Goal: Task Accomplishment & Management: Manage account settings

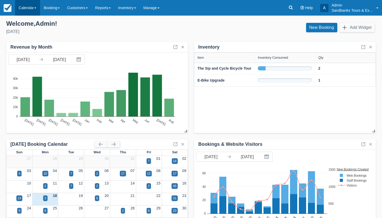
click at [32, 13] on link "Calendar" at bounding box center [27, 8] width 25 height 16
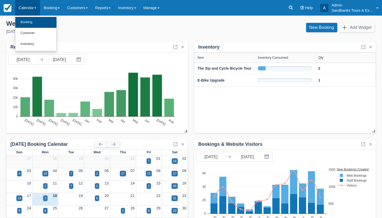
click at [31, 22] on link "Booking" at bounding box center [35, 22] width 41 height 11
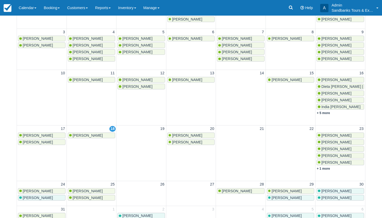
scroll to position [107, 0]
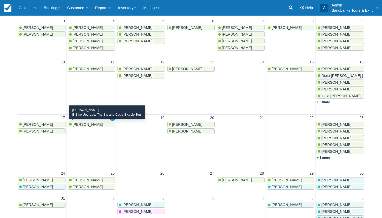
click at [96, 122] on span "Kristina Decoeur" at bounding box center [88, 124] width 30 height 4
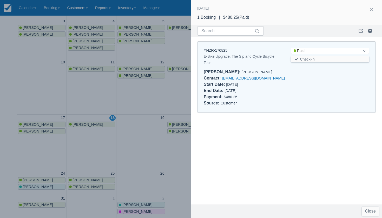
click at [222, 49] on link "YNZR-170825" at bounding box center [215, 50] width 24 height 4
click at [135, 127] on div at bounding box center [191, 109] width 382 height 218
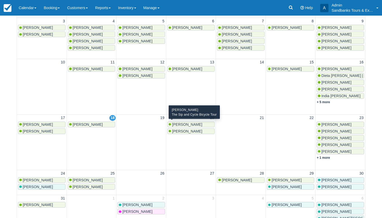
click at [186, 122] on span "Gregory Cox" at bounding box center [187, 124] width 30 height 4
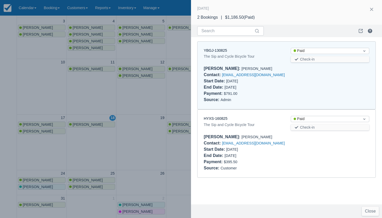
click at [164, 108] on div at bounding box center [191, 109] width 382 height 218
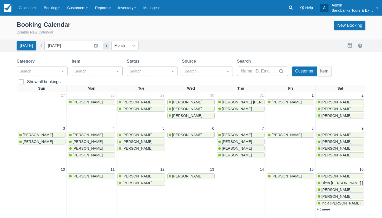
scroll to position [0, 0]
click at [103, 45] on button "button" at bounding box center [106, 46] width 6 height 6
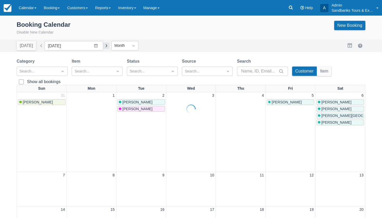
type input "[DATE]"
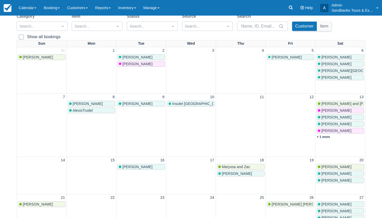
scroll to position [45, 0]
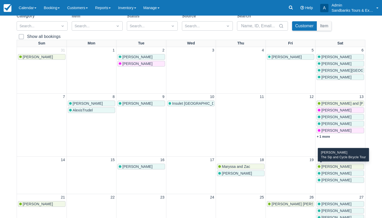
click at [331, 171] on span "[PERSON_NAME]" at bounding box center [336, 173] width 30 height 4
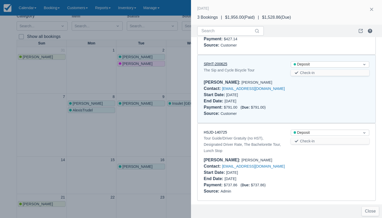
click at [218, 62] on link "SRHT-200625" at bounding box center [214, 64] width 23 height 4
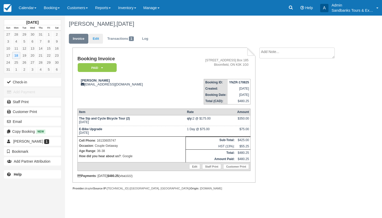
click at [97, 38] on link "Edit" at bounding box center [96, 39] width 14 height 10
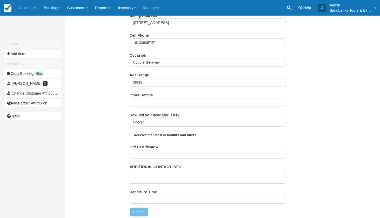
scroll to position [170, 0]
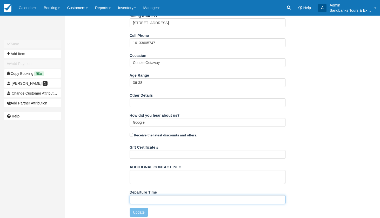
click at [156, 198] on input "Departure Time" at bounding box center [208, 199] width 156 height 9
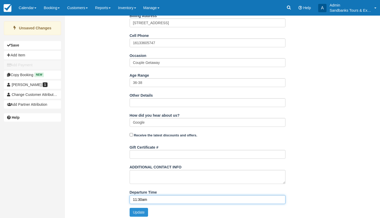
type input "11:30am"
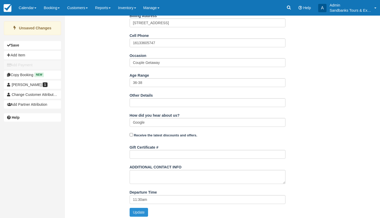
click at [138, 211] on button "Update" at bounding box center [139, 212] width 18 height 9
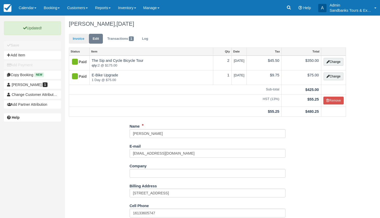
scroll to position [0, 0]
click at [76, 38] on link "Invoice" at bounding box center [78, 39] width 19 height 10
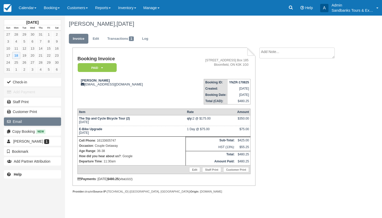
click at [21, 120] on button "Email" at bounding box center [32, 121] width 57 height 8
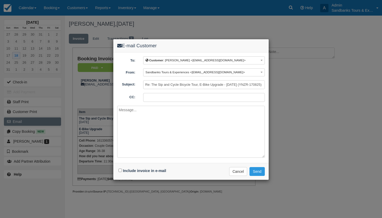
type textarea "e"
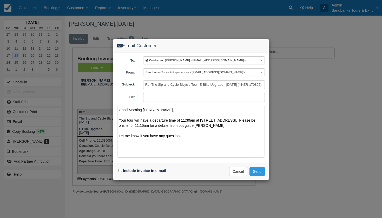
click at [194, 124] on textarea "Good Morning Kristina, Your tour will have a departure time of 11:30am at 81 Cl…" at bounding box center [190, 132] width 147 height 52
click at [186, 134] on textarea "Good Morning Kristina, Your tour will have a departure time of 11:30am at 81 Cl…" at bounding box center [190, 132] width 147 height 52
click at [199, 133] on textarea "Good Morning Kristina, Your tour will have a departure time of 11:30am at 81 Cl…" at bounding box center [190, 132] width 147 height 52
type textarea "Good Morning Kristina, Your tour will have a departure time of 11:30am at 81 Cl…"
click at [120, 170] on input "Include invoice in e-mail" at bounding box center [119, 169] width 3 height 3
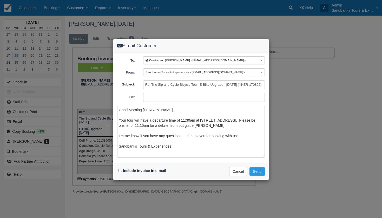
checkbox input "true"
click at [261, 169] on button "Send" at bounding box center [256, 171] width 15 height 9
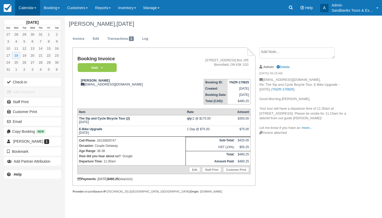
click at [28, 14] on link "Calendar" at bounding box center [27, 8] width 25 height 16
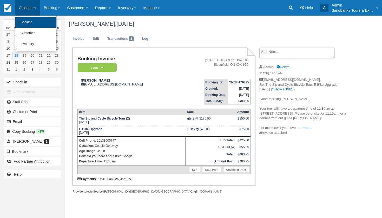
click at [27, 25] on link "Booking" at bounding box center [35, 22] width 41 height 11
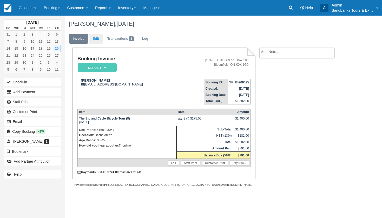
click at [95, 42] on link "Edit" at bounding box center [96, 39] width 14 height 10
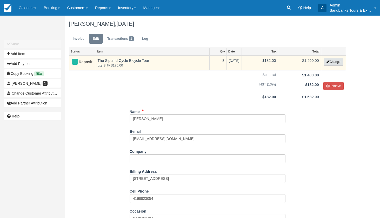
click at [338, 60] on button "Change" at bounding box center [333, 62] width 20 height 8
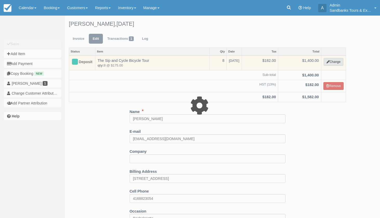
select select "40"
type input "1400.00"
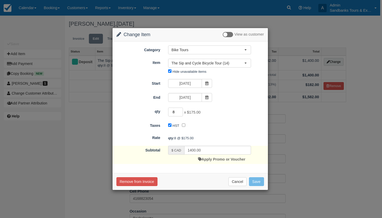
type input "9"
click at [181, 110] on input "9" at bounding box center [175, 111] width 15 height 9
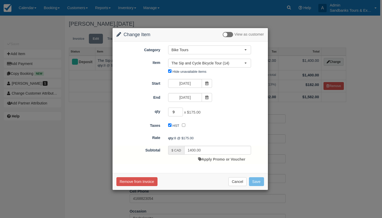
type input "1575.00"
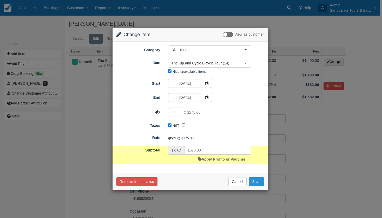
click at [256, 179] on button "Save" at bounding box center [256, 181] width 15 height 9
checkbox input "false"
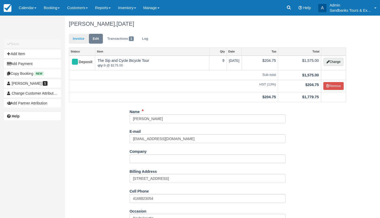
click at [78, 37] on link "Invoice" at bounding box center [78, 39] width 19 height 10
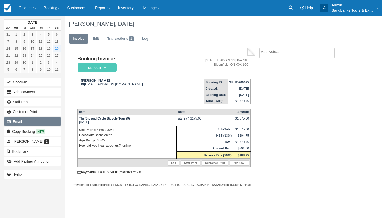
click at [24, 118] on button "Email" at bounding box center [32, 121] width 57 height 8
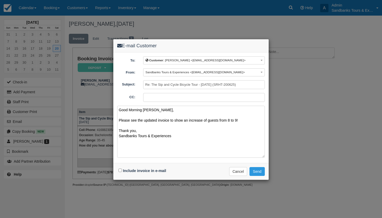
type textarea "Good Morning [PERSON_NAME], Please see the updated invoice to show an increase …"
click at [119, 170] on input "Include invoice in e-mail" at bounding box center [119, 169] width 3 height 3
checkbox input "true"
click at [258, 172] on button "Send" at bounding box center [256, 171] width 15 height 9
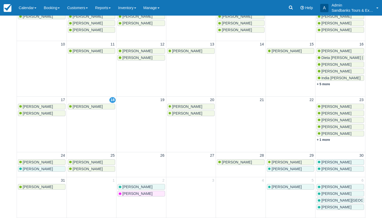
scroll to position [125, 0]
